Goal: Information Seeking & Learning: Understand process/instructions

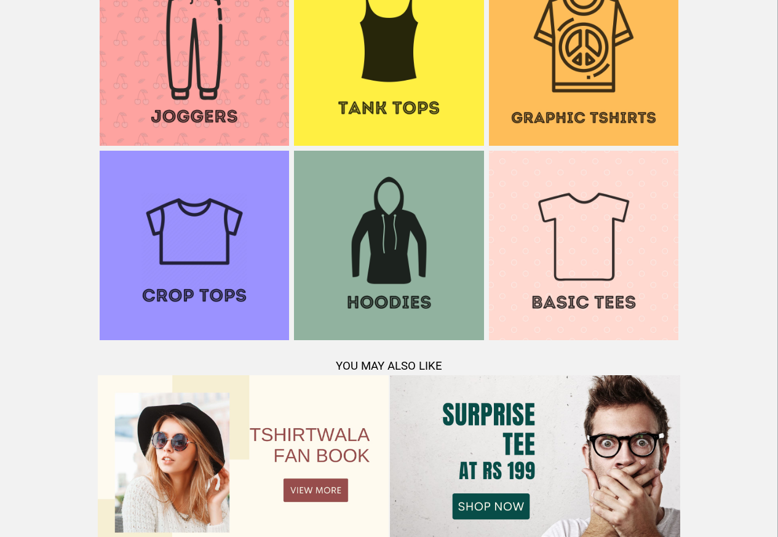
scroll to position [1188, 0]
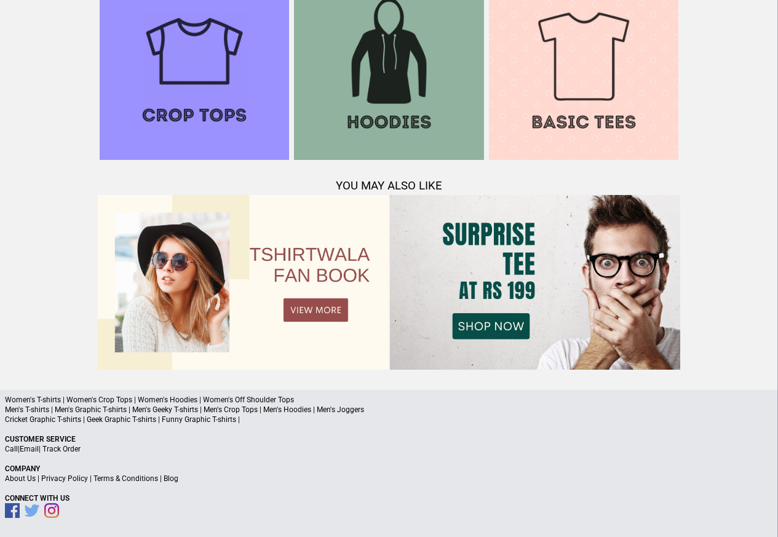
click at [145, 480] on link "Terms & Conditions" at bounding box center [126, 478] width 65 height 9
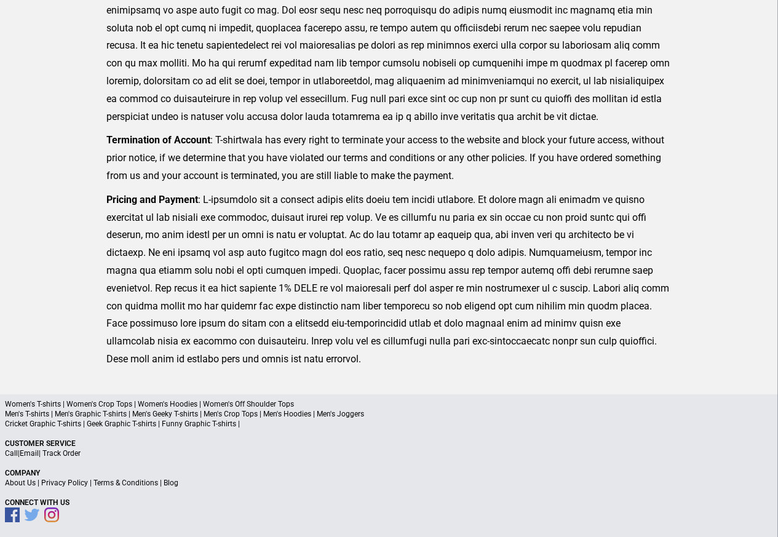
scroll to position [302, 0]
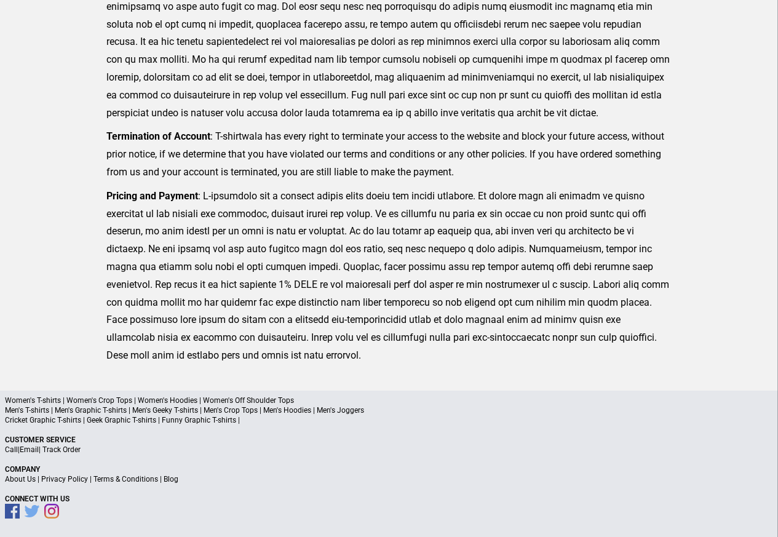
click at [84, 481] on link "Privacy Policy" at bounding box center [64, 479] width 47 height 9
